Goal: Task Accomplishment & Management: Manage account settings

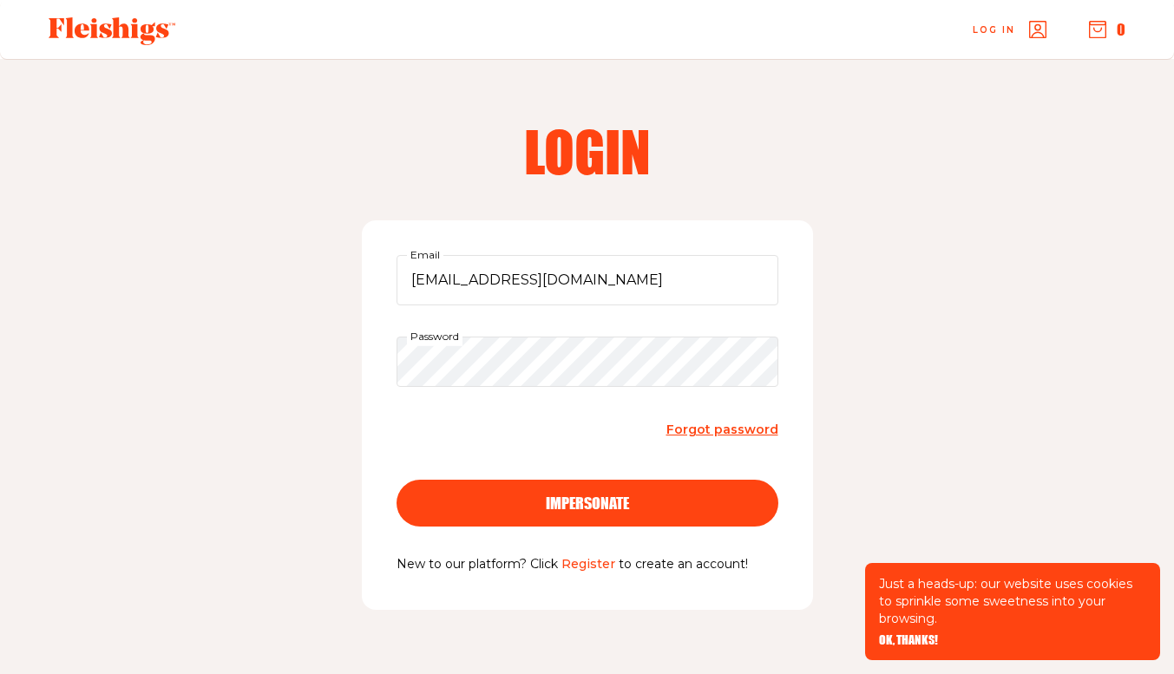
click at [612, 496] on span "impersonate" at bounding box center [587, 488] width 83 height 16
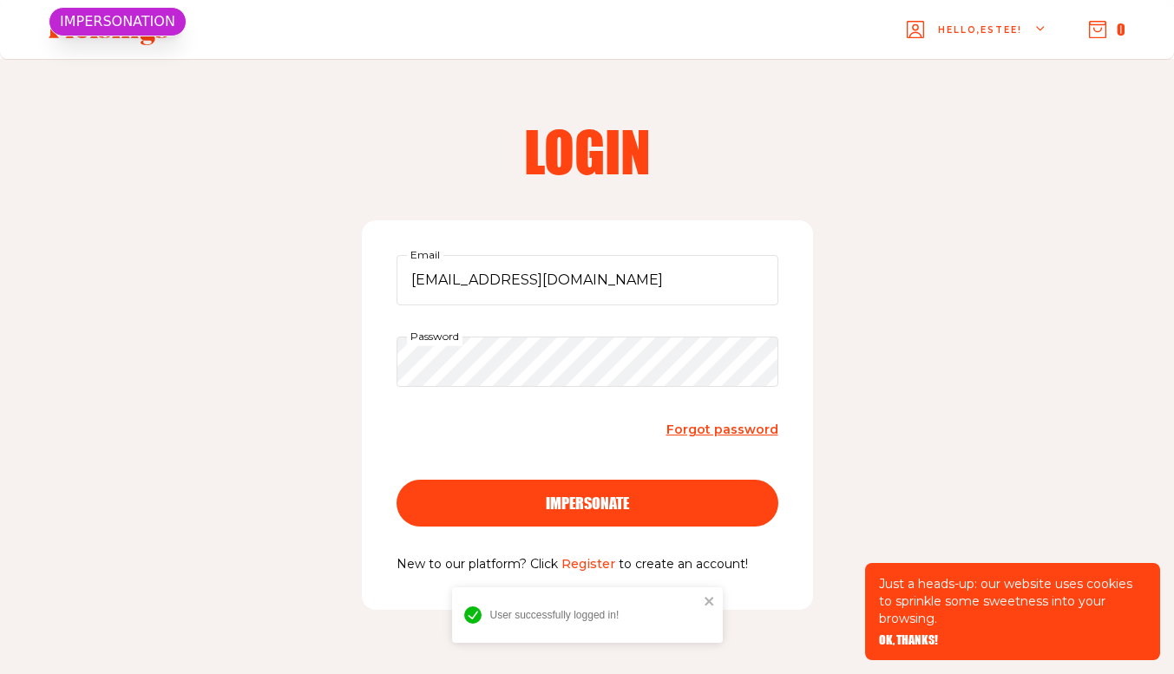
click at [917, 634] on span "OK, THANKS!" at bounding box center [908, 628] width 59 height 12
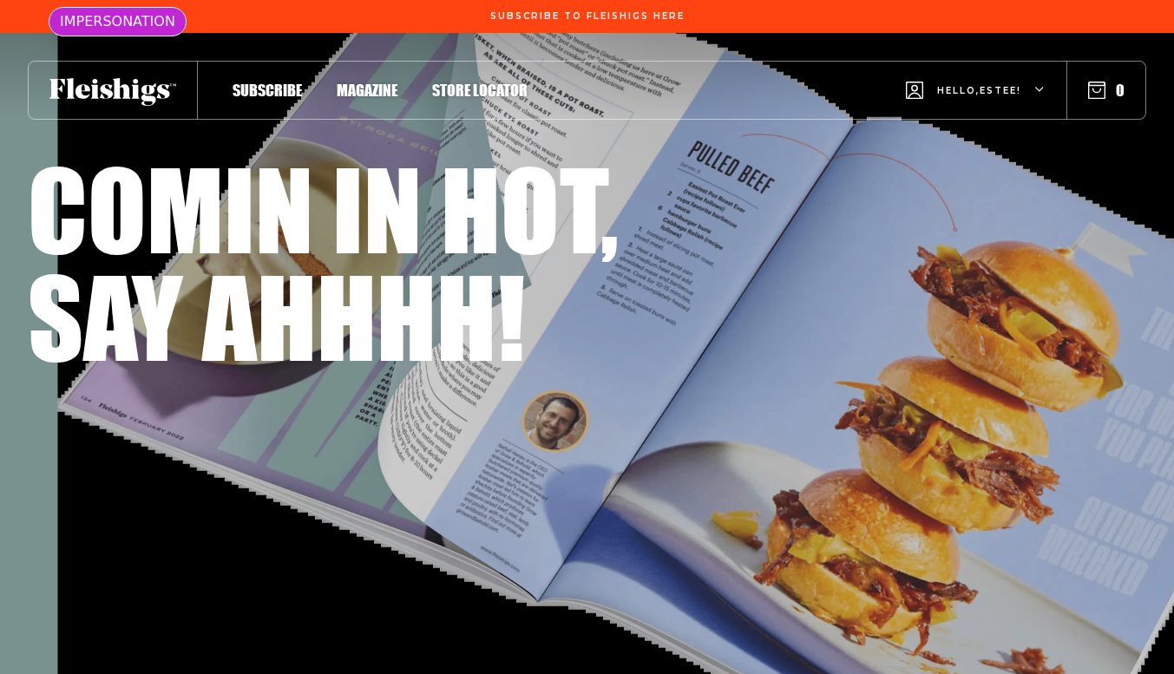
click at [1022, 86] on div "Hello, [PERSON_NAME] !" at bounding box center [976, 90] width 140 height 69
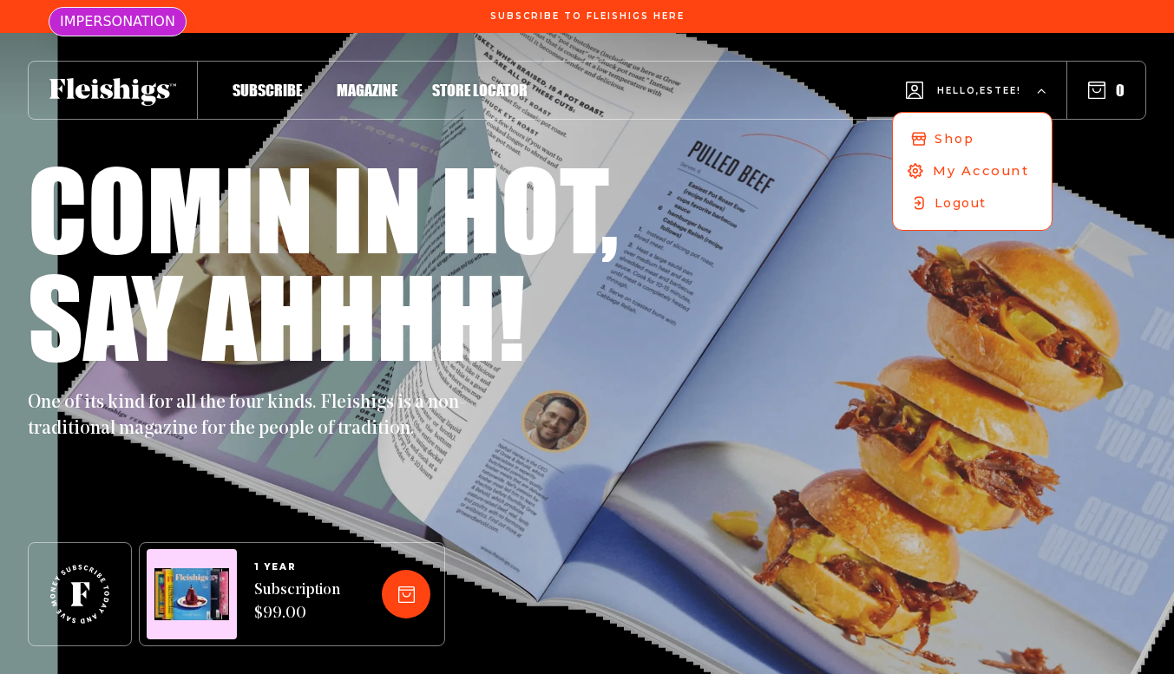
click at [986, 170] on span "My Account" at bounding box center [981, 170] width 96 height 19
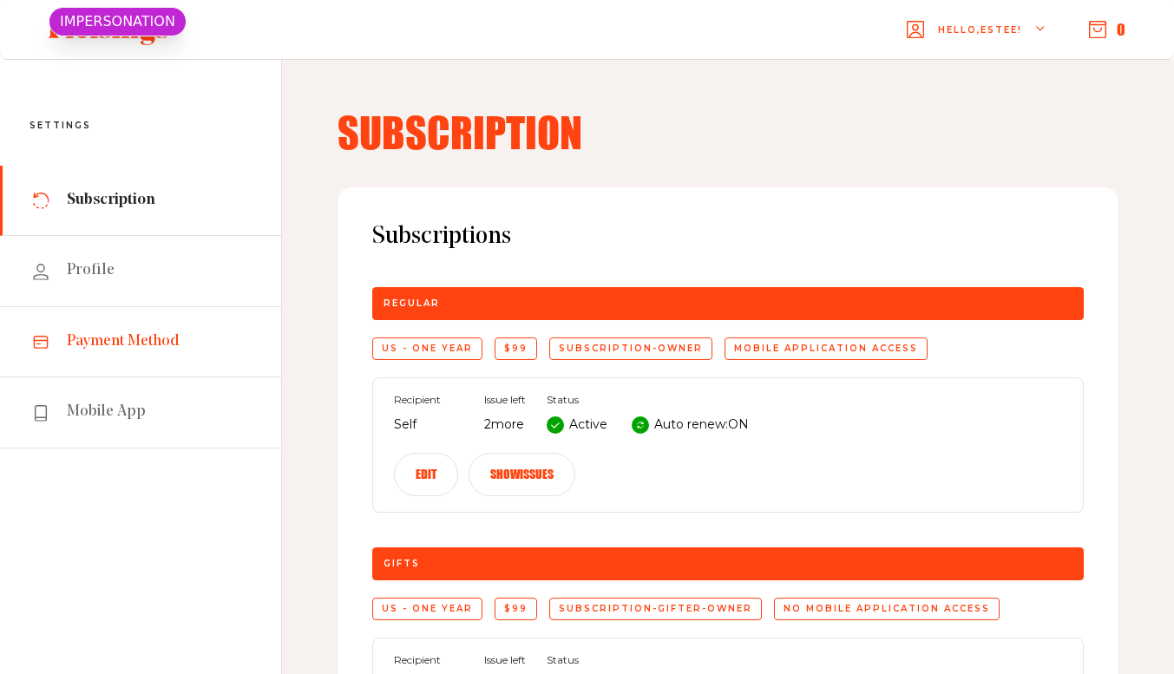
click at [142, 343] on span "Payment Method" at bounding box center [123, 342] width 113 height 21
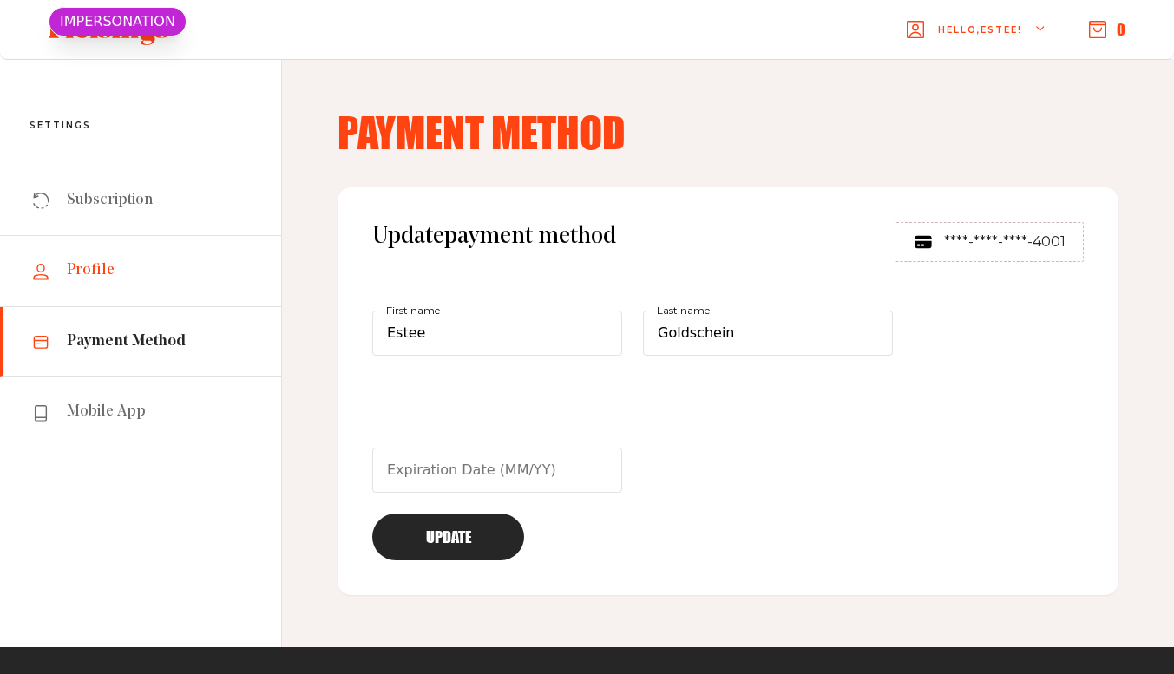
click at [135, 284] on link "Profile" at bounding box center [140, 271] width 281 height 70
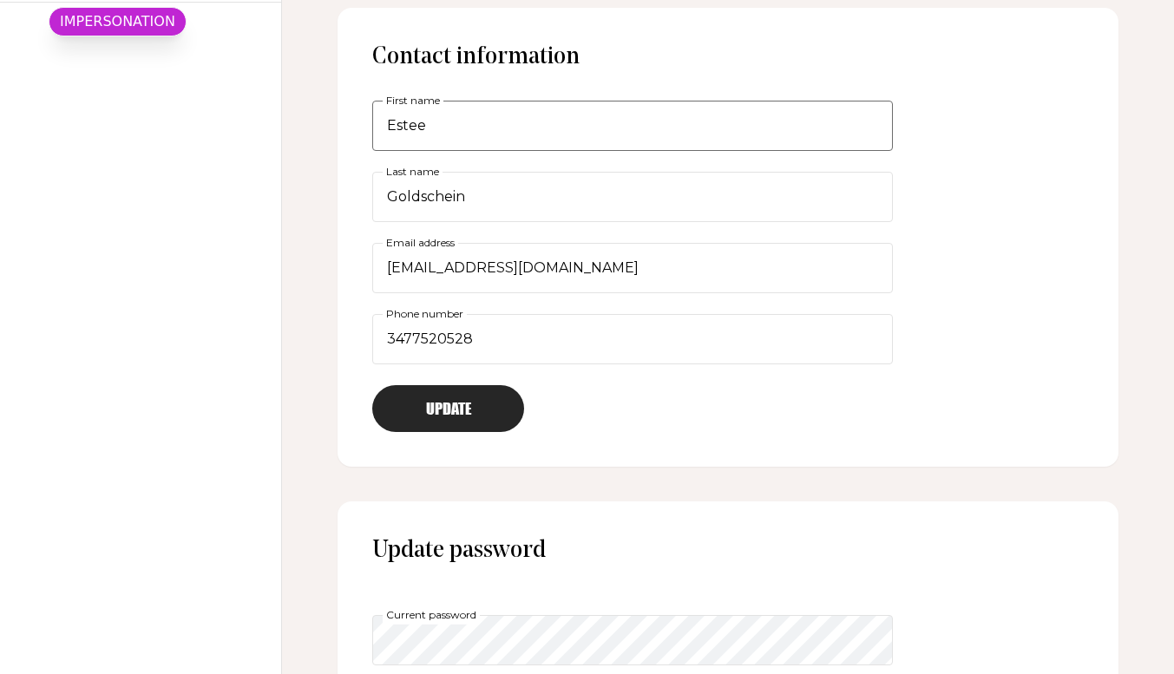
scroll to position [521, 0]
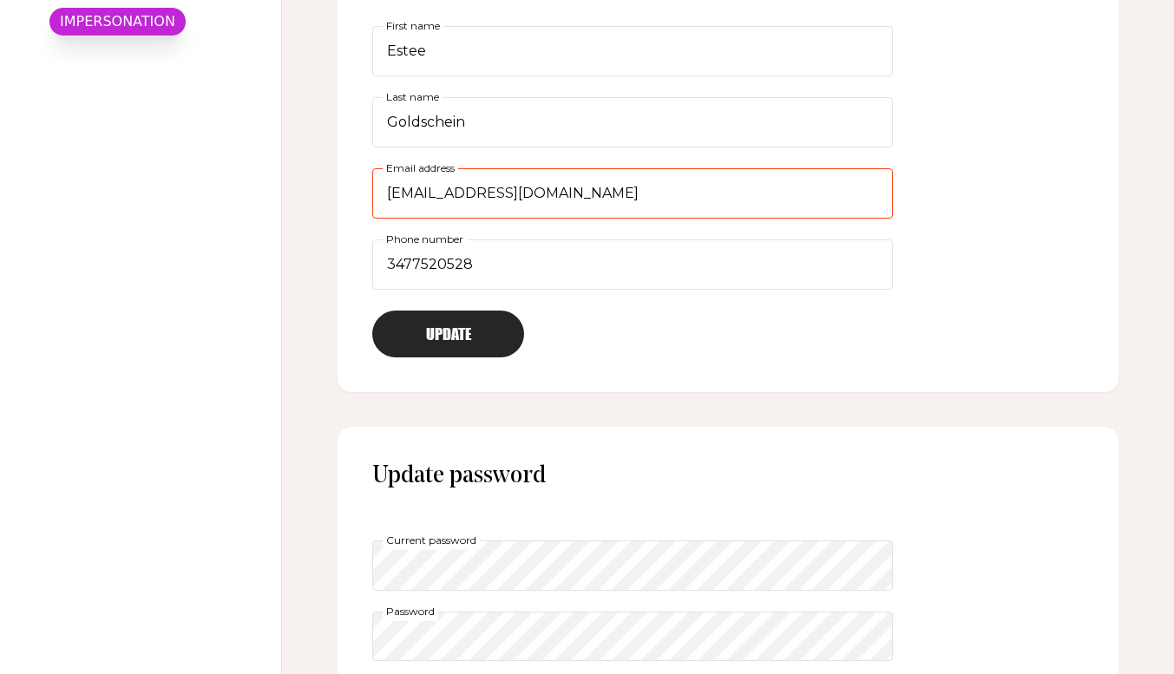
click at [601, 208] on input "[EMAIL_ADDRESS][DOMAIN_NAME]" at bounding box center [632, 193] width 521 height 50
click at [601, 208] on input "stdrillman@gmail.com" at bounding box center [632, 193] width 521 height 50
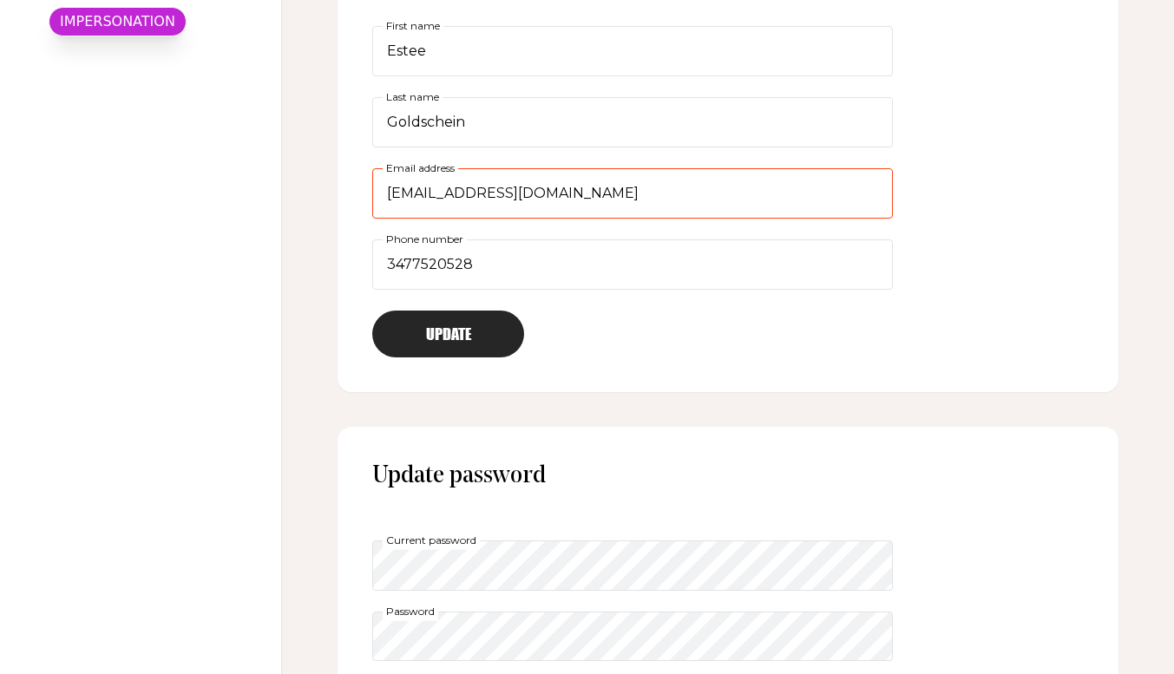
paste input "tovayounger"
type input "tovayounger@gmail.com"
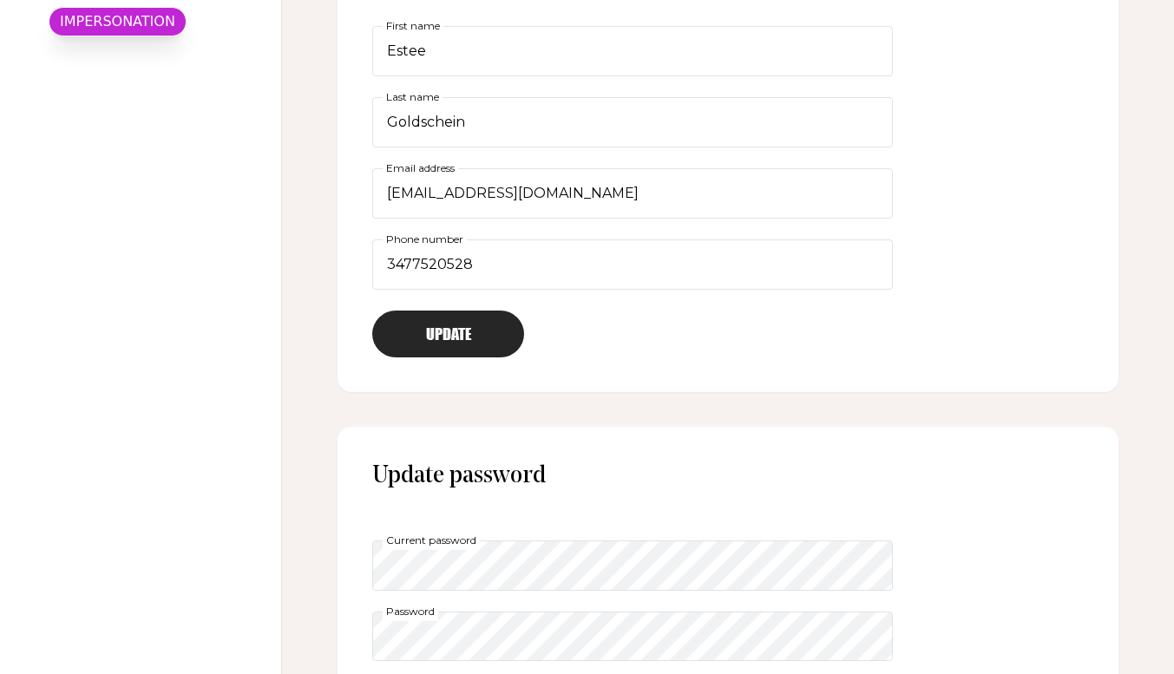
click at [470, 338] on button "Update" at bounding box center [448, 334] width 152 height 47
